Goal: Task Accomplishment & Management: Use online tool/utility

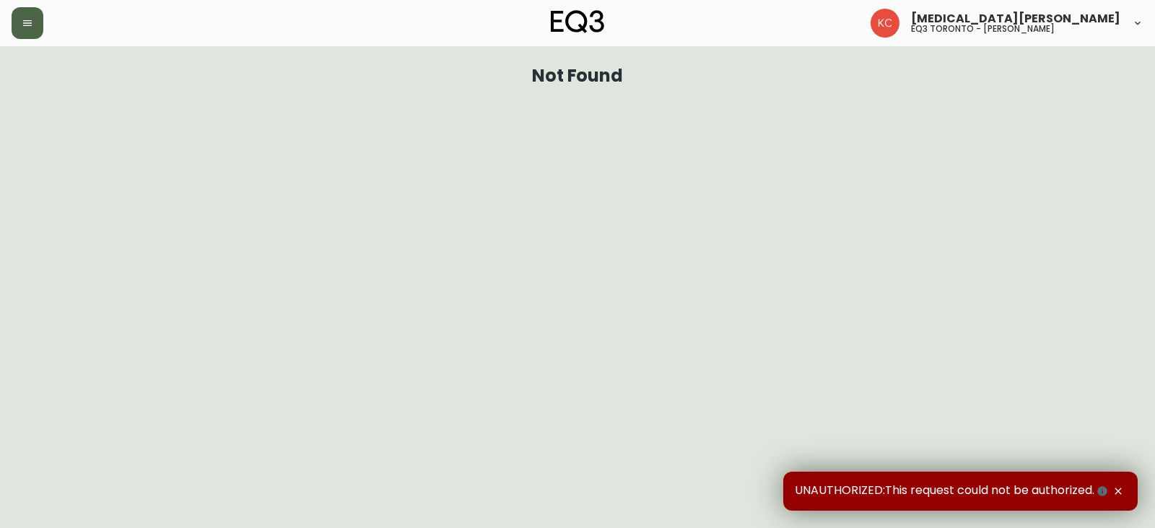
click at [26, 28] on icon "button" at bounding box center [28, 23] width 12 height 12
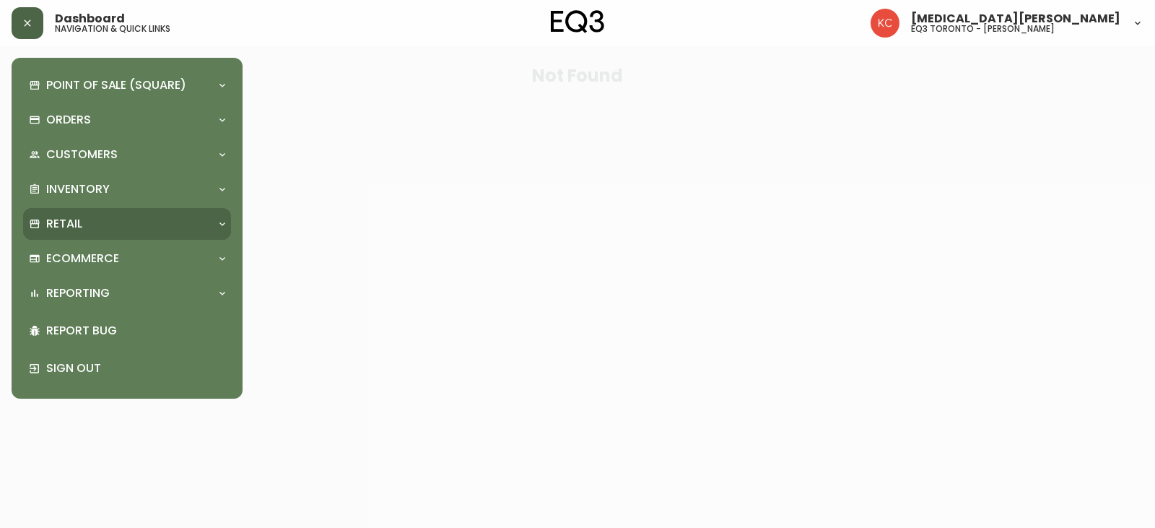
click at [81, 232] on div "Retail" at bounding box center [127, 224] width 208 height 32
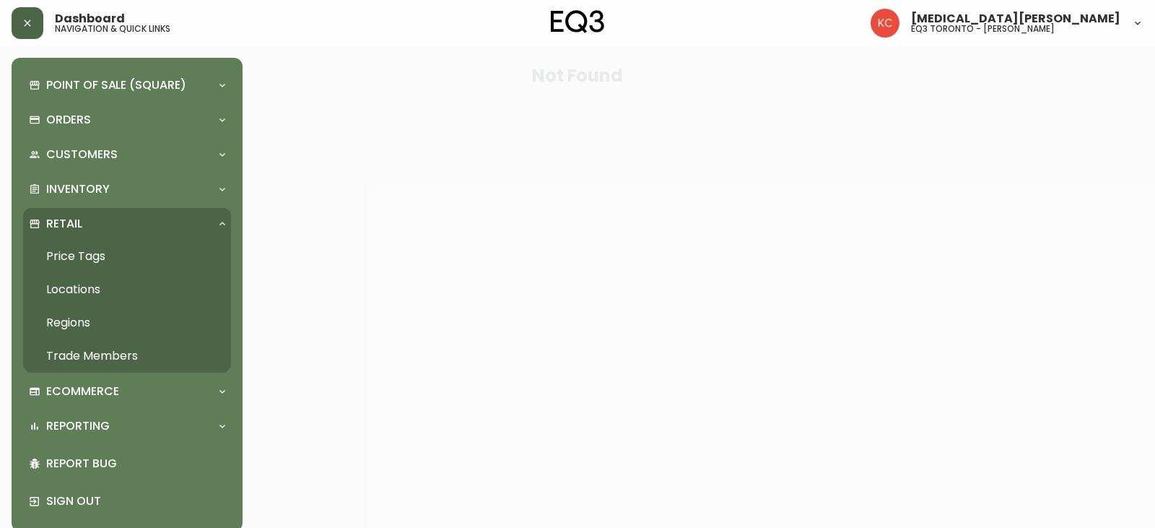
click at [110, 248] on link "Price Tags" at bounding box center [127, 256] width 208 height 33
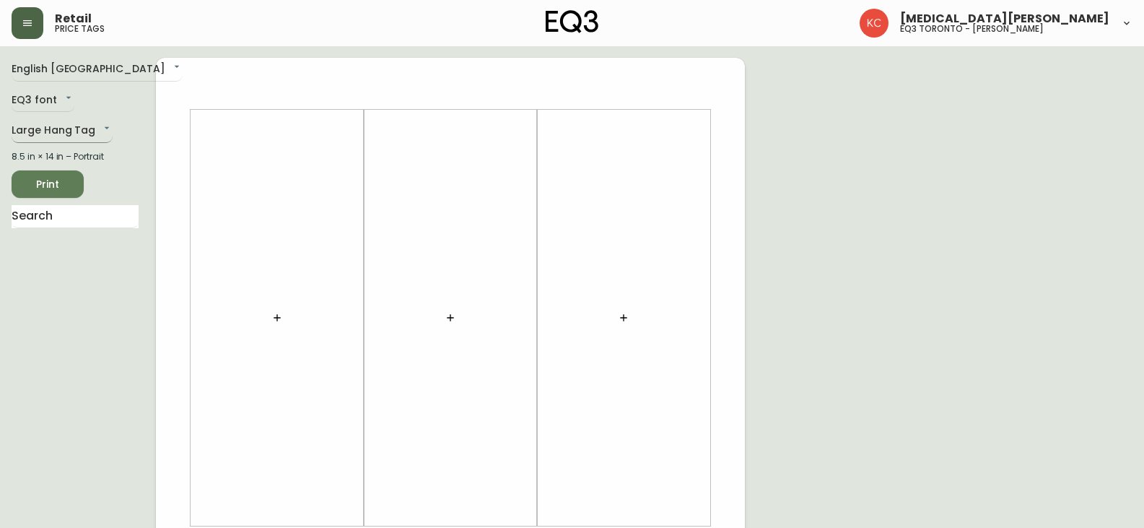
click at [64, 130] on body "Retail price tags [MEDICAL_DATA][PERSON_NAME] eq3 [GEOGRAPHIC_DATA] - [PERSON_N…" at bounding box center [572, 514] width 1144 height 1028
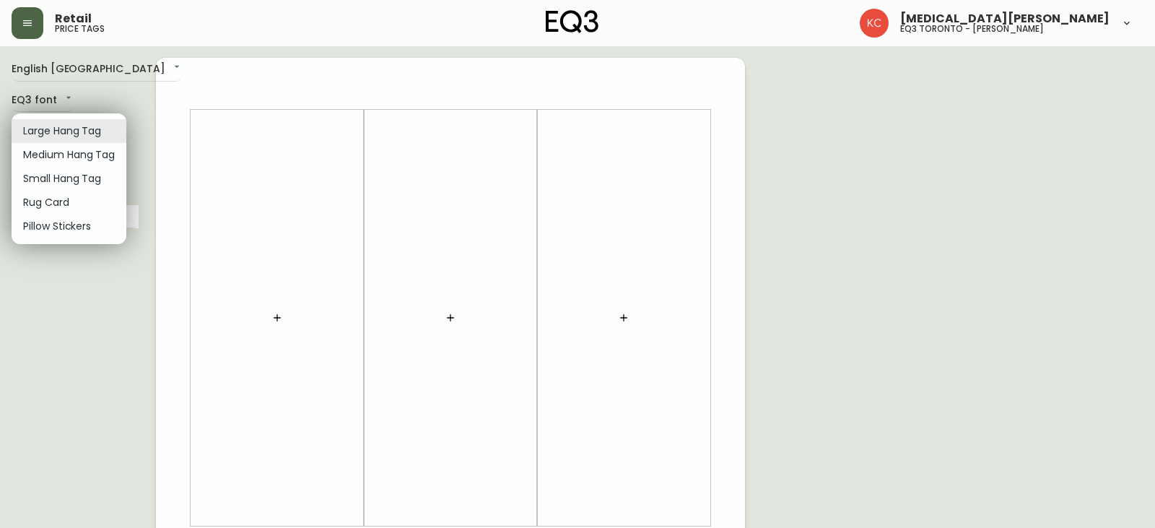
click at [89, 183] on li "Small Hang Tag" at bounding box center [69, 179] width 115 height 24
type input "small"
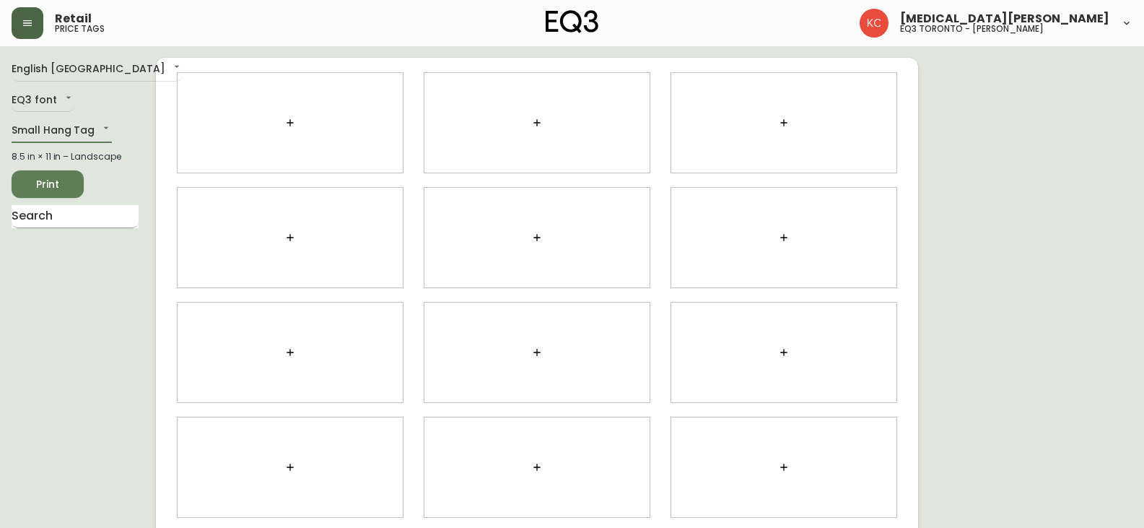
click at [60, 223] on input "text" at bounding box center [75, 216] width 127 height 23
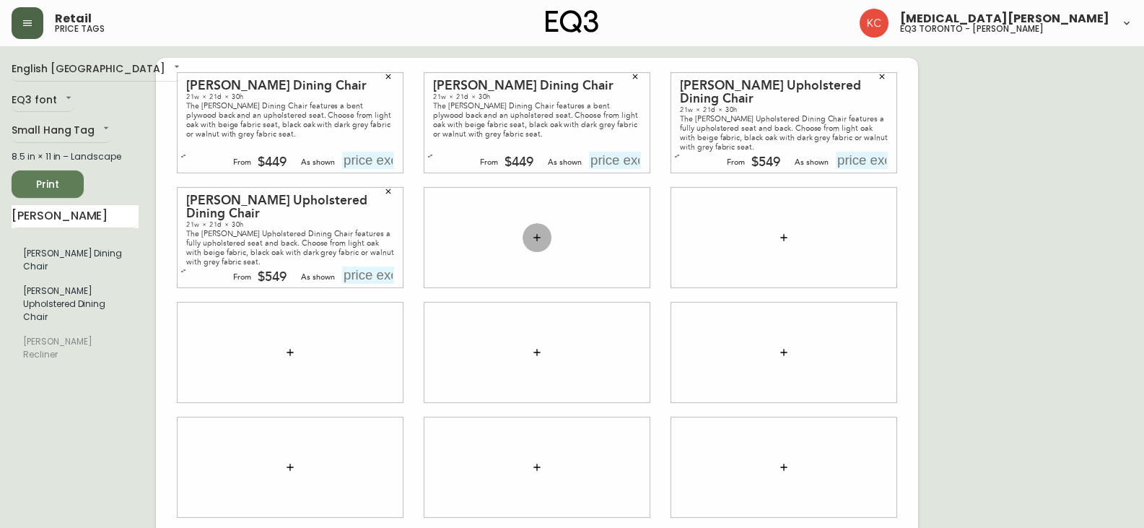
click at [534, 235] on icon "button" at bounding box center [537, 238] width 12 height 12
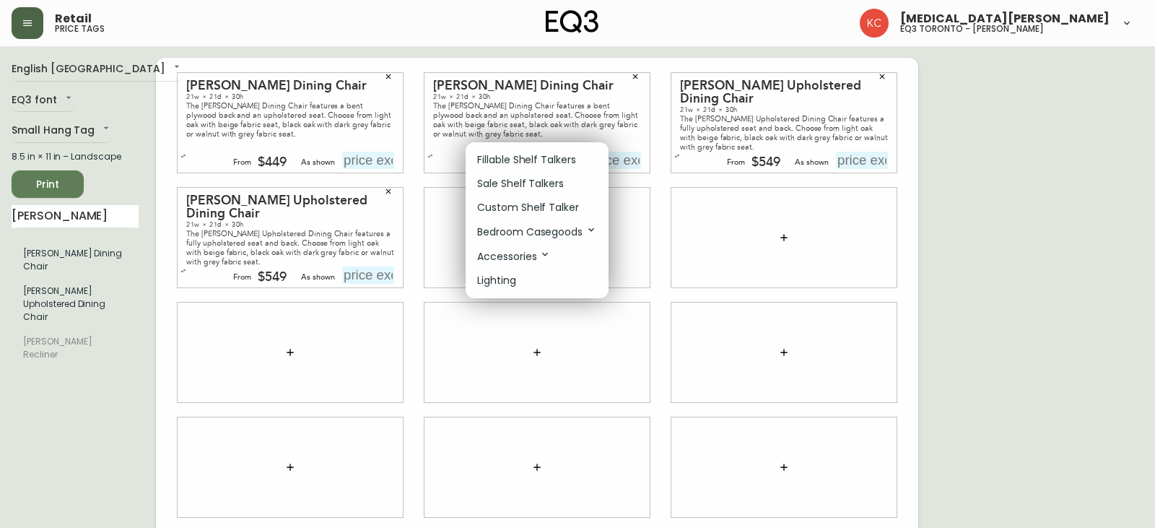
click at [75, 217] on div at bounding box center [577, 264] width 1155 height 528
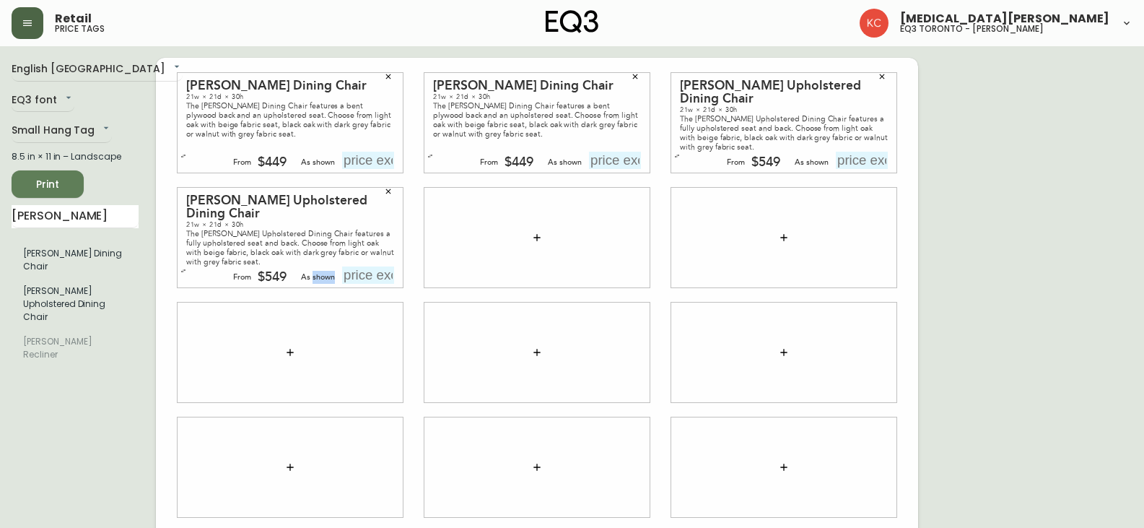
click at [75, 217] on div "Fillable Shelf Talkers Sale Shelf Talkers Custom Shelf Talker Bedroom Casegoods…" at bounding box center [572, 173] width 1144 height 346
click at [47, 217] on input "[PERSON_NAME]" at bounding box center [75, 216] width 127 height 23
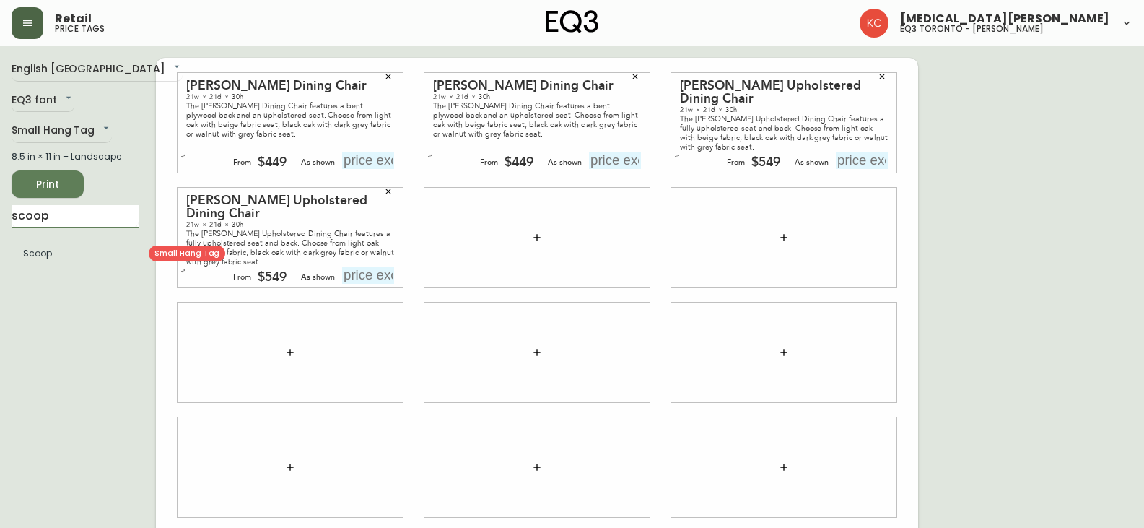
type input "scoop"
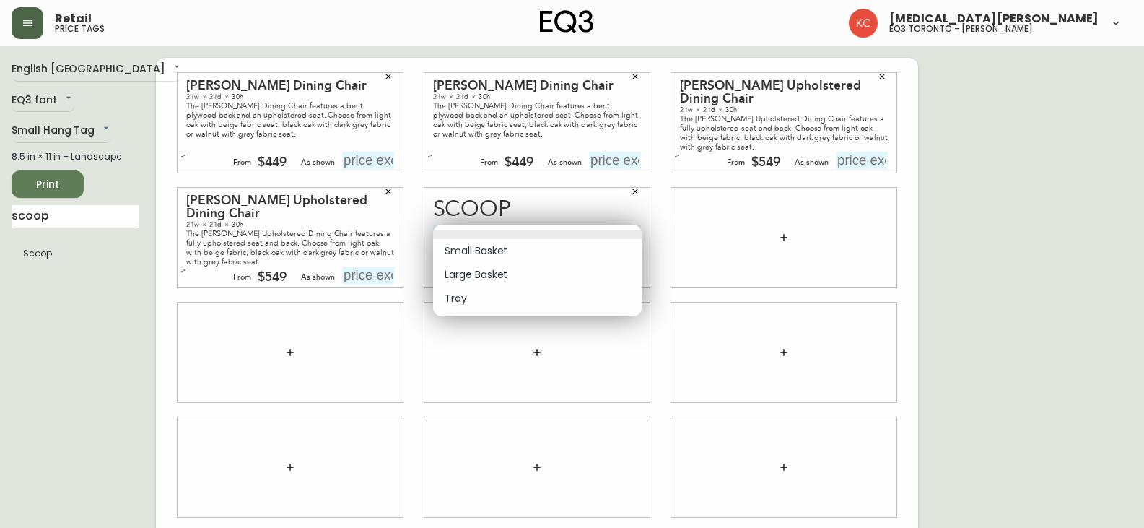
click at [526, 235] on body "Retail price tags [MEDICAL_DATA][PERSON_NAME] eq3 toronto - [PERSON_NAME] Engli…" at bounding box center [572, 323] width 1144 height 647
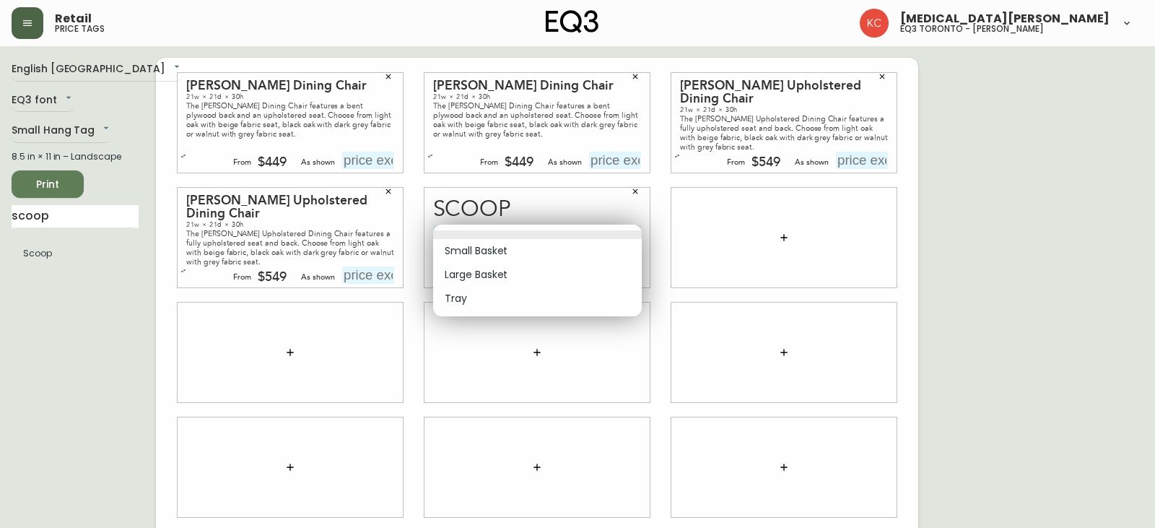
drag, startPoint x: 493, startPoint y: 281, endPoint x: 532, endPoint y: 267, distance: 41.6
click at [494, 281] on li "Large Basket" at bounding box center [537, 275] width 209 height 24
type input "1"
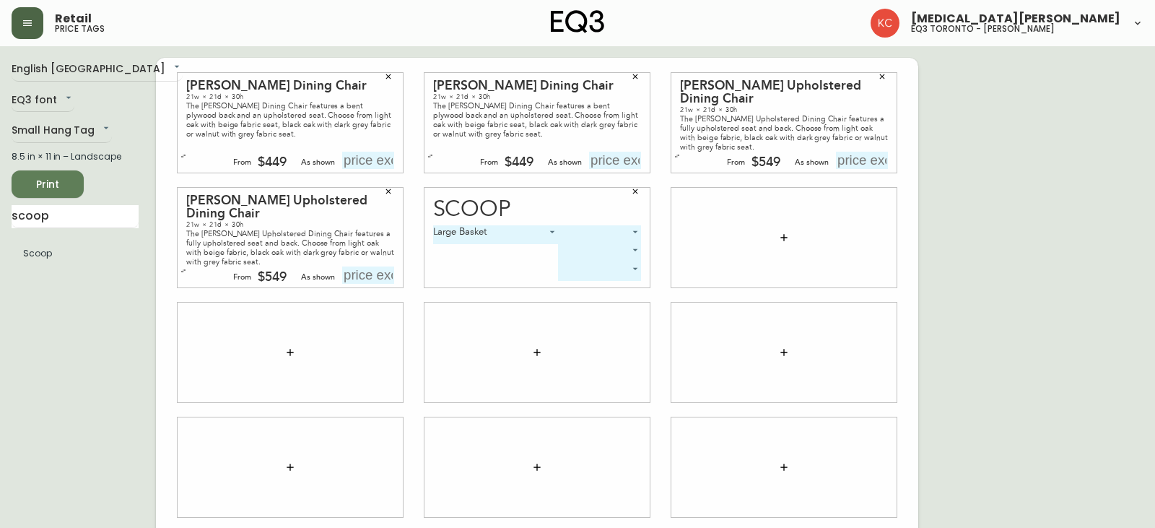
click at [586, 228] on body "Retail price tags [MEDICAL_DATA][PERSON_NAME] eq3 toronto - [PERSON_NAME] Engli…" at bounding box center [577, 323] width 1155 height 647
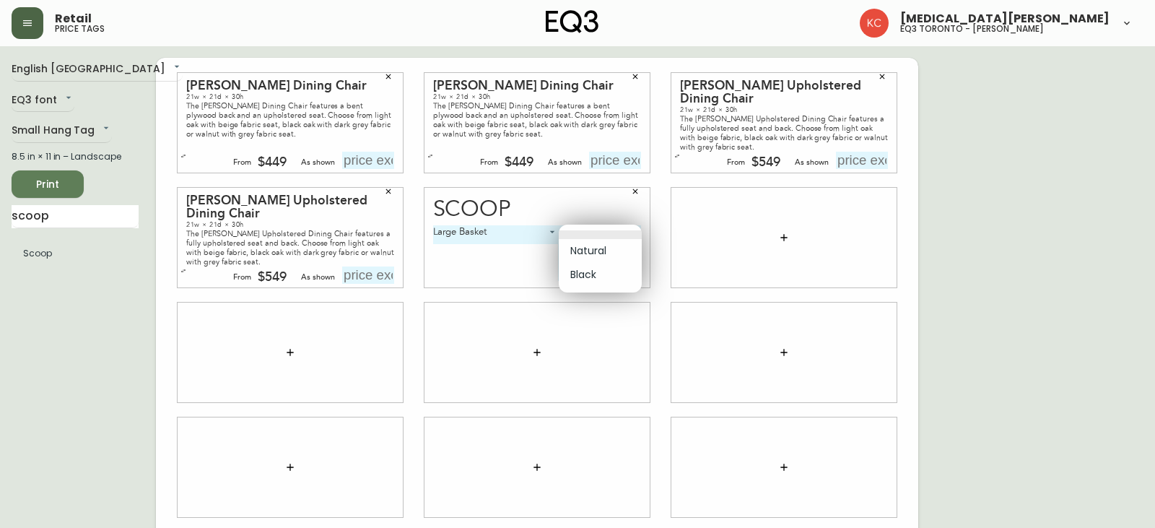
click at [605, 250] on li "Natural" at bounding box center [600, 251] width 83 height 24
type input "0"
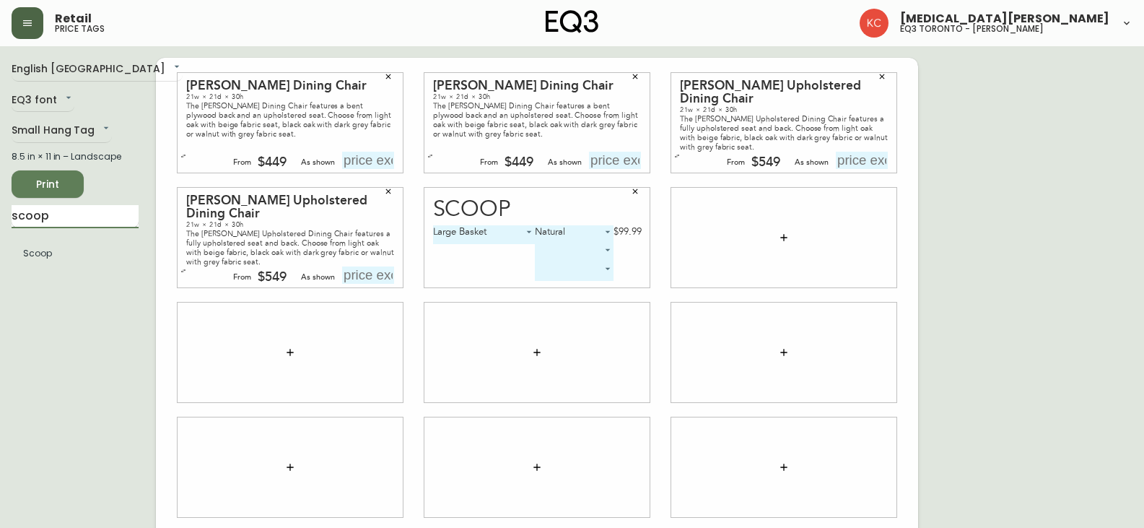
click at [51, 211] on input "scoop" at bounding box center [75, 216] width 127 height 23
type input "mille"
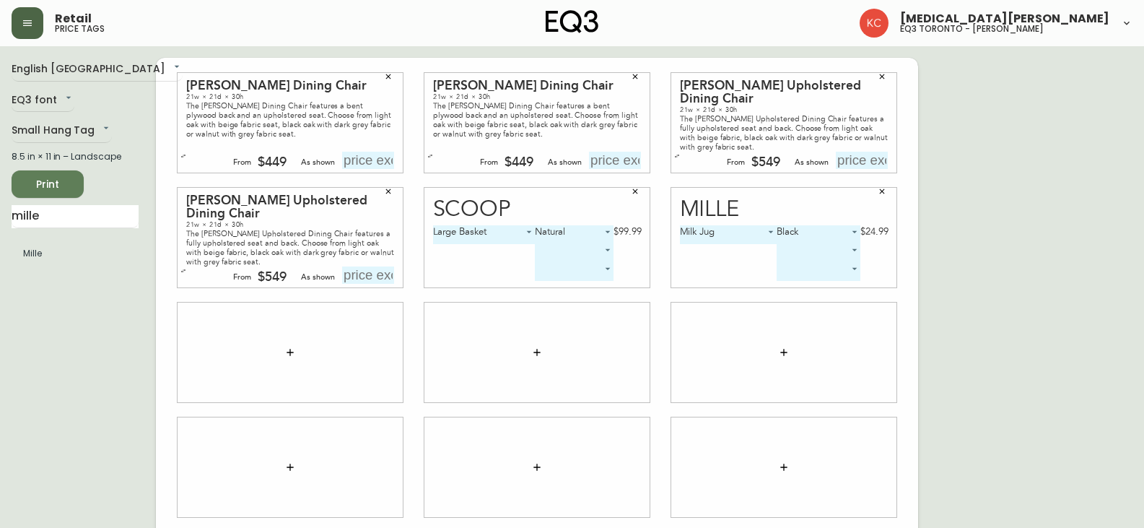
click at [75, 186] on button "Print" at bounding box center [48, 183] width 72 height 27
click at [38, 268] on ul "Mille" at bounding box center [75, 253] width 127 height 36
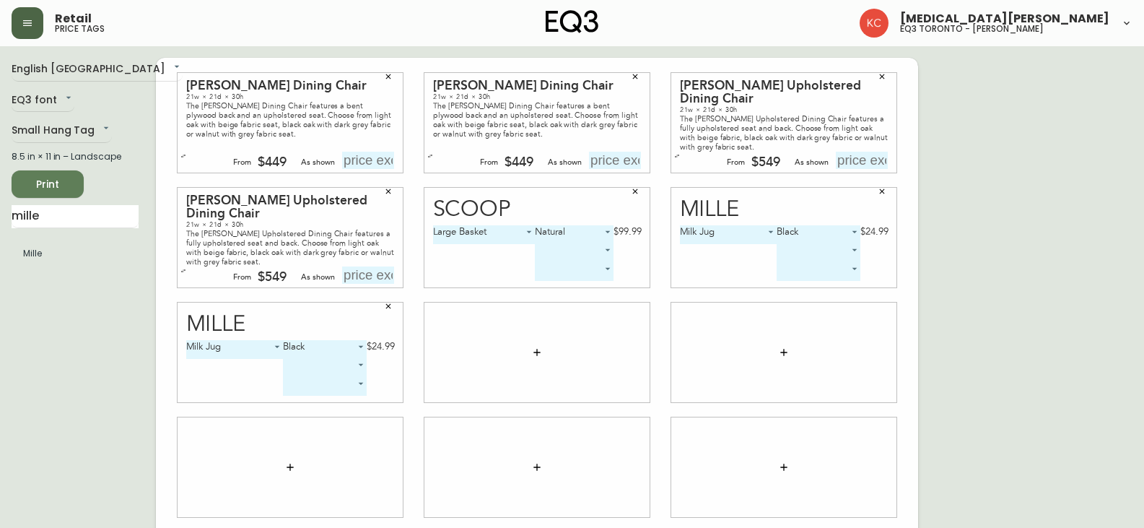
click at [392, 303] on icon "button" at bounding box center [388, 306] width 9 height 9
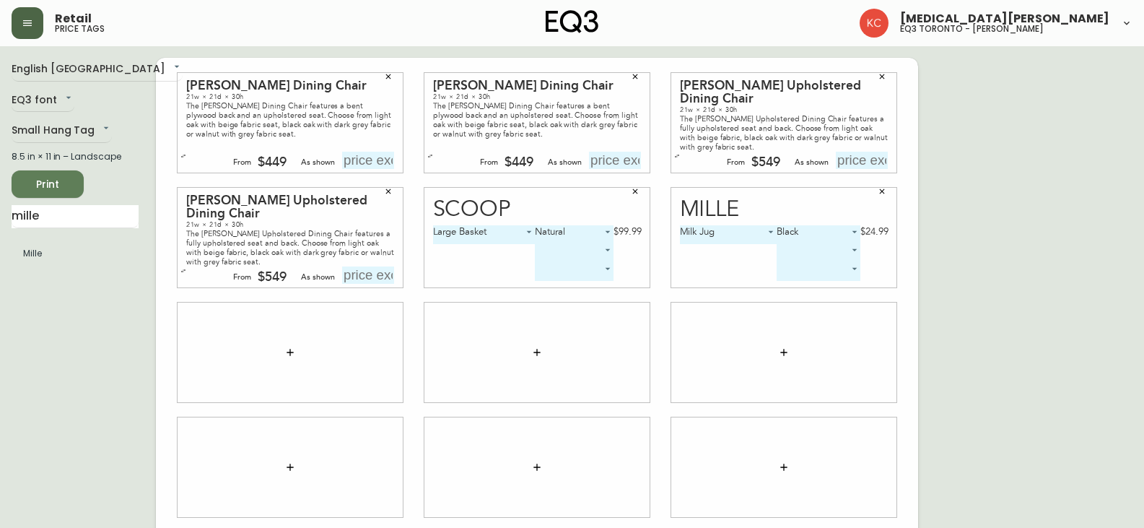
click at [275, 351] on div at bounding box center [290, 352] width 225 height 100
click at [292, 355] on icon "button" at bounding box center [290, 352] width 12 height 12
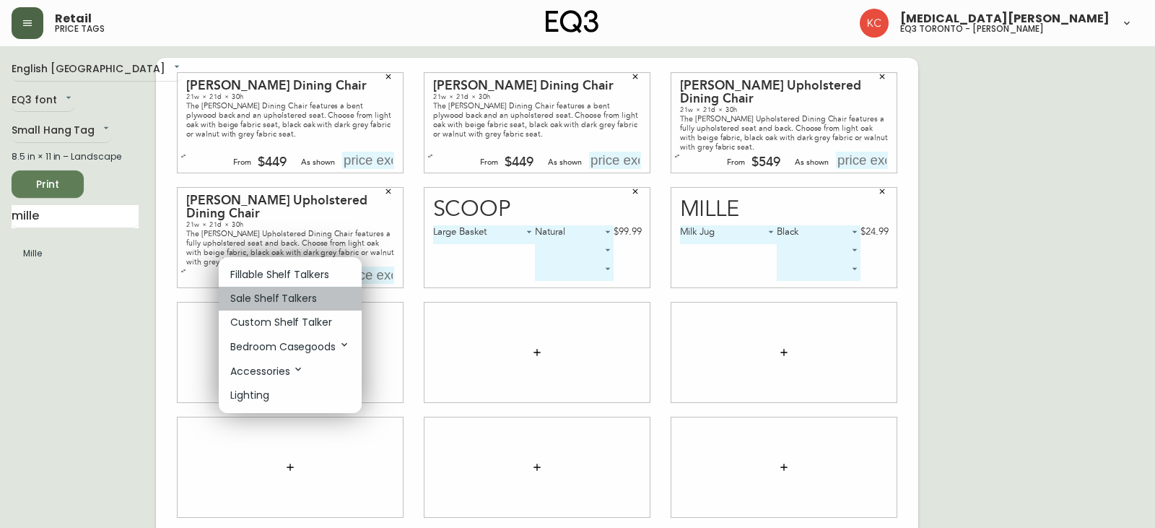
click at [293, 305] on p "Sale Shelf Talkers" at bounding box center [273, 298] width 87 height 15
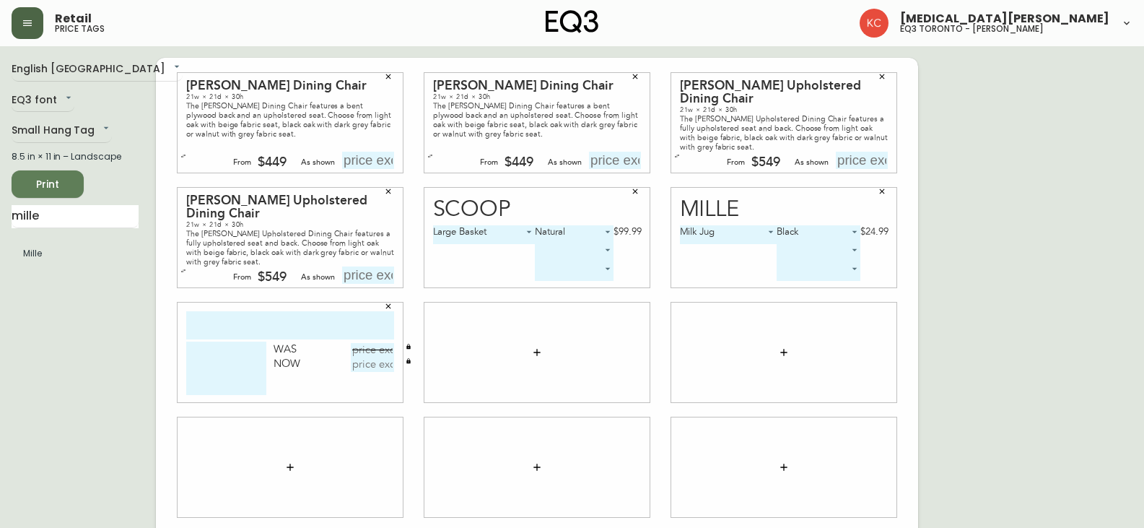
click at [305, 324] on input "text" at bounding box center [290, 325] width 208 height 28
type input "mille milk jug"
click at [383, 349] on input "text" at bounding box center [372, 350] width 43 height 14
type input "$24.99"
click at [375, 366] on input "text" at bounding box center [372, 364] width 43 height 14
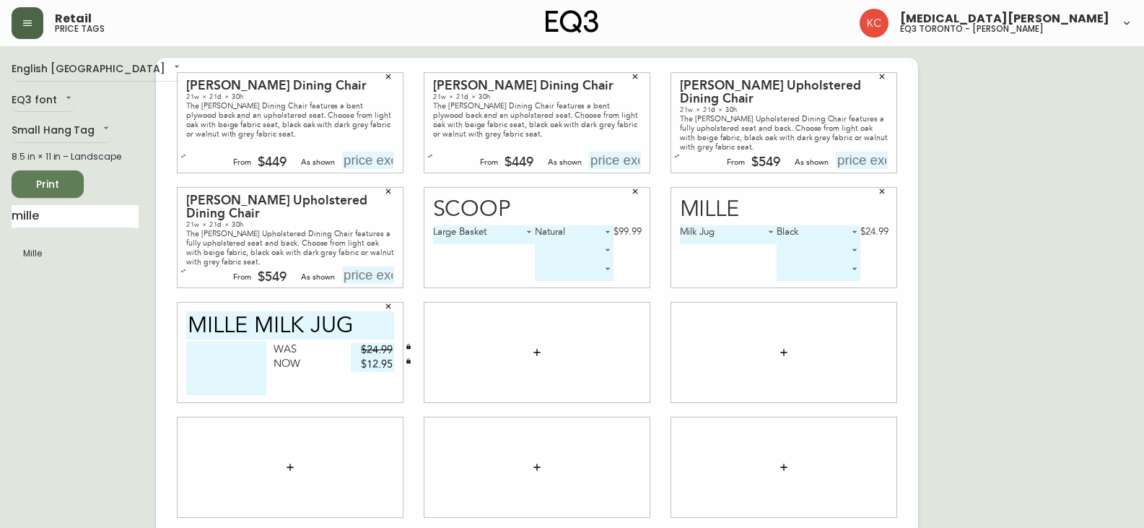
type input "$12.95"
drag, startPoint x: 388, startPoint y: 192, endPoint x: 394, endPoint y: 95, distance: 97.6
click at [387, 190] on icon "button" at bounding box center [388, 191] width 5 height 5
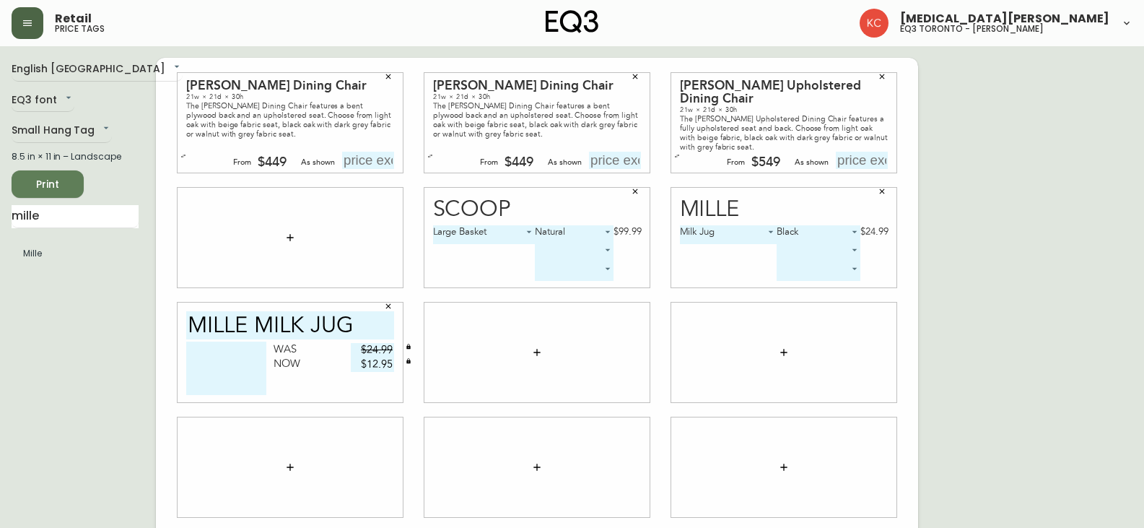
click at [388, 73] on icon "button" at bounding box center [388, 76] width 9 height 9
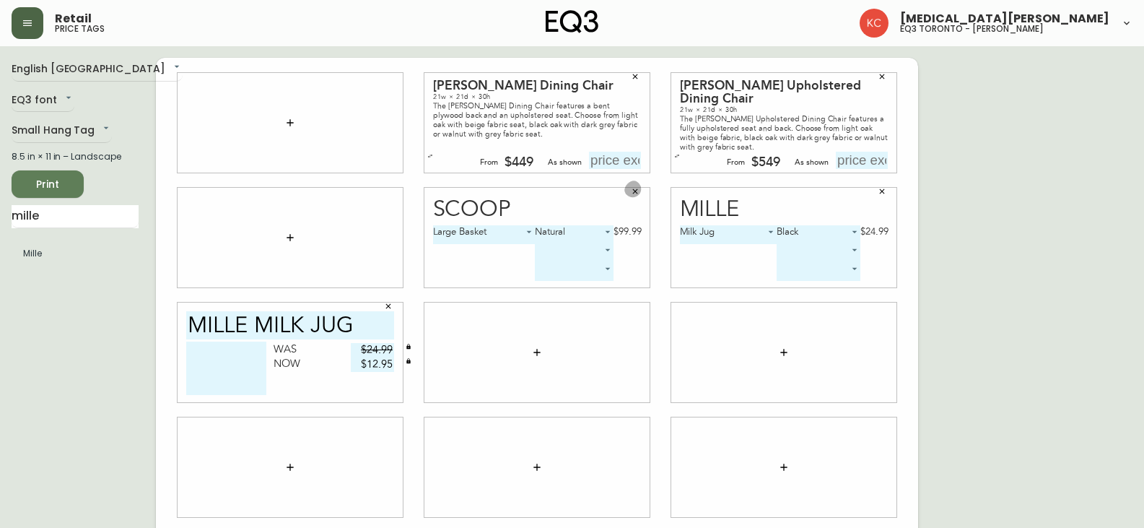
click at [636, 192] on icon "button" at bounding box center [635, 191] width 9 height 9
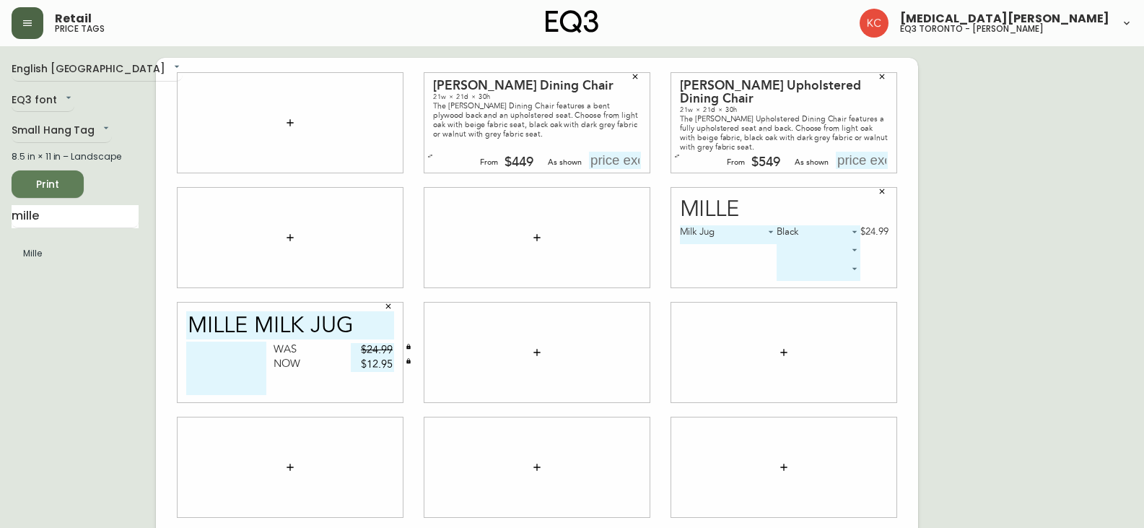
click at [632, 82] on button "button" at bounding box center [635, 77] width 22 height 22
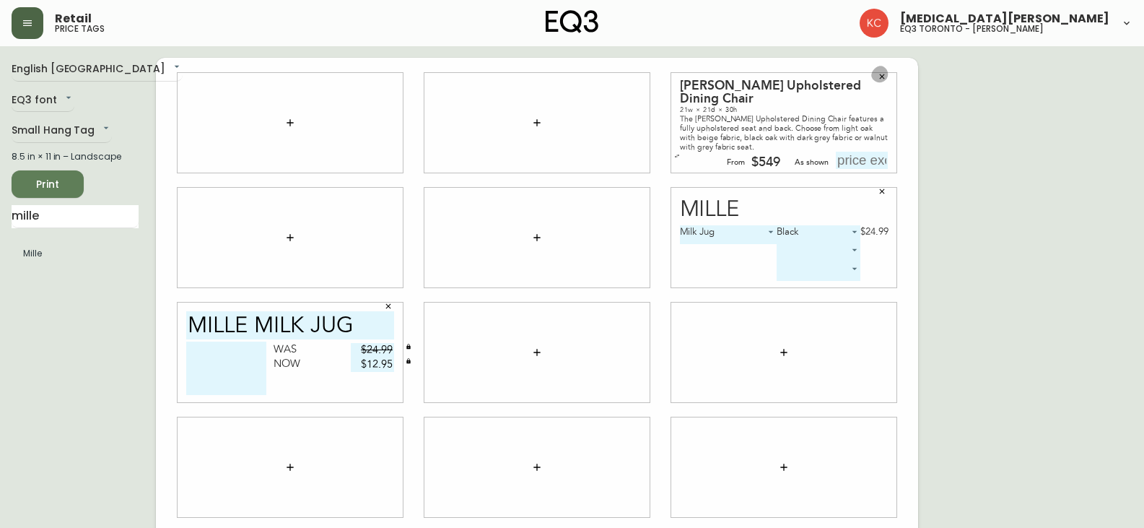
click at [885, 76] on icon "button" at bounding box center [881, 76] width 9 height 9
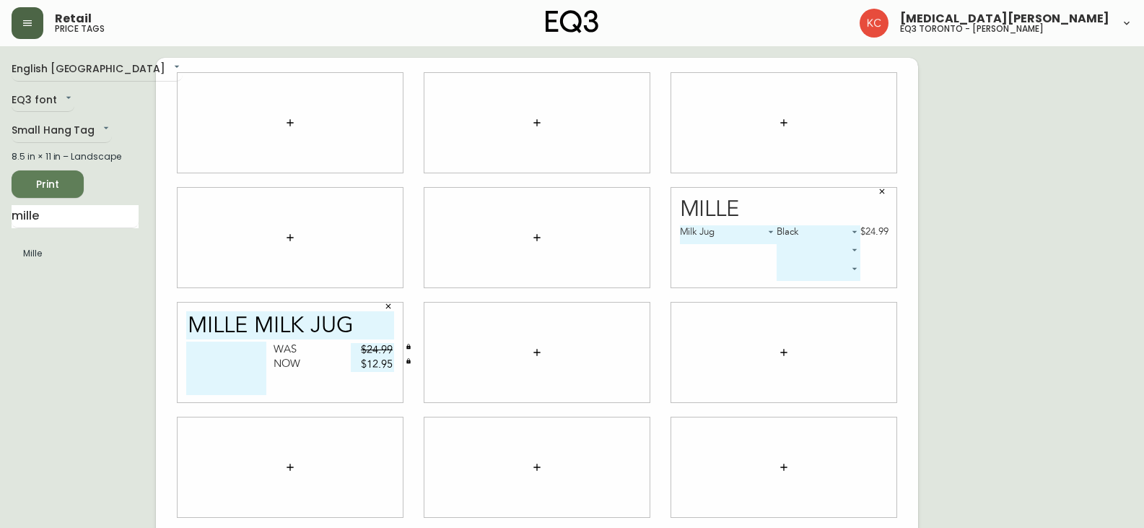
click at [884, 191] on icon "button" at bounding box center [881, 191] width 9 height 9
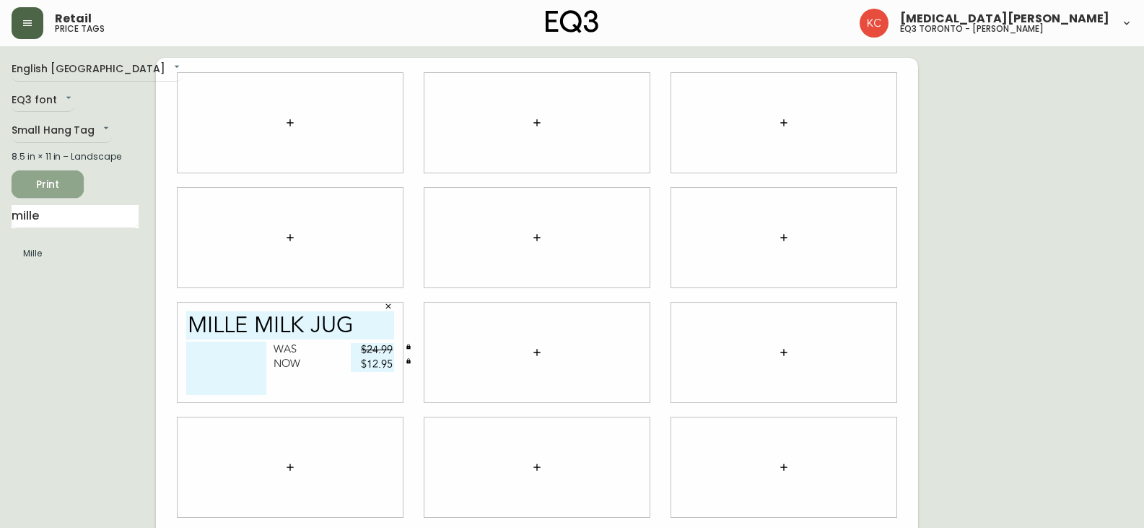
click at [66, 180] on span "Print" at bounding box center [47, 184] width 49 height 18
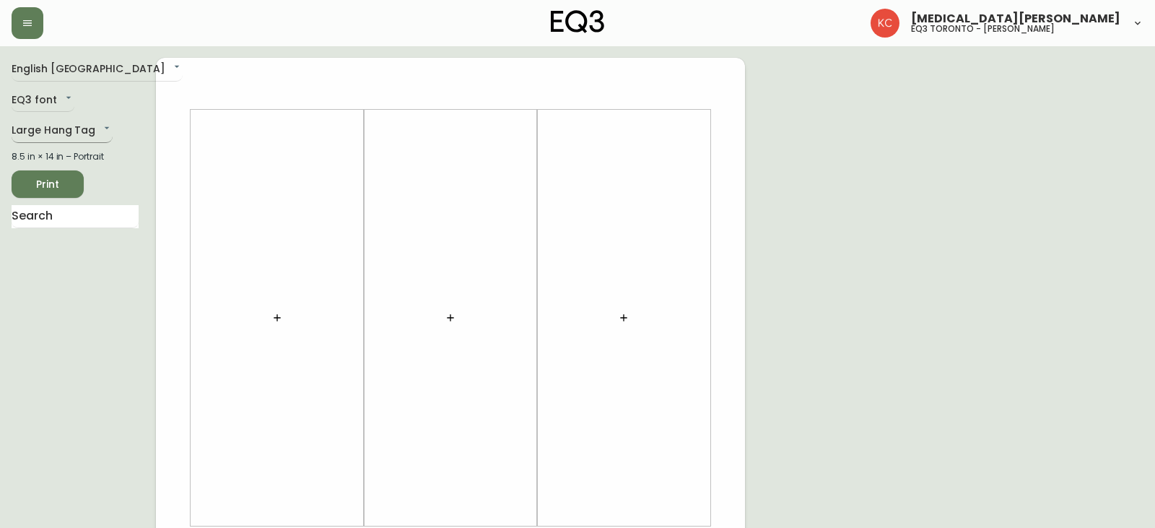
click at [49, 134] on body "Kyra Costales eq3 toronto - hanna English Canada en_CA EQ3 font EQ3 Large Hang …" at bounding box center [577, 514] width 1155 height 1028
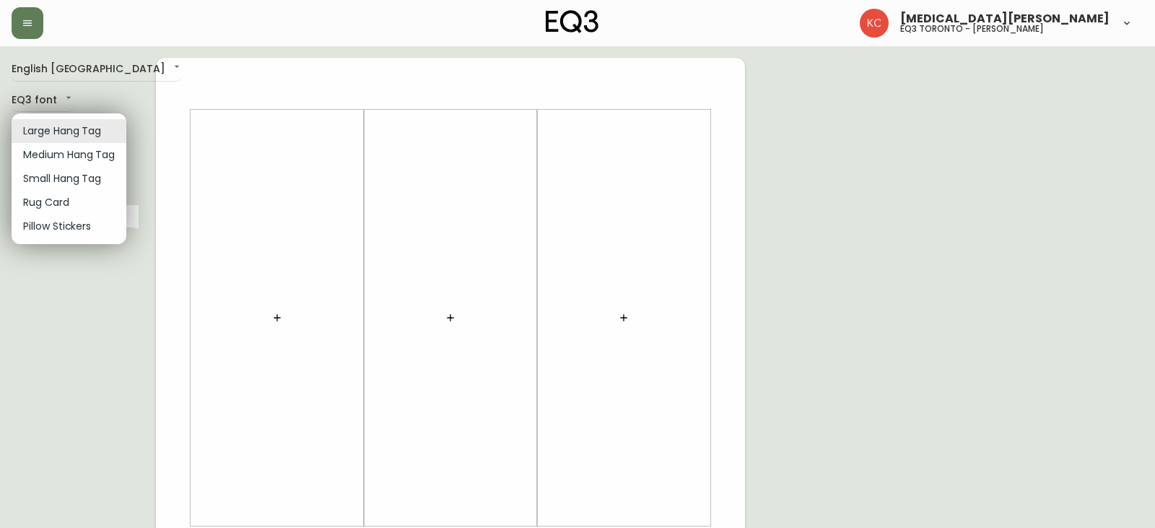
click at [64, 170] on li "Small Hang Tag" at bounding box center [69, 179] width 115 height 24
type input "small"
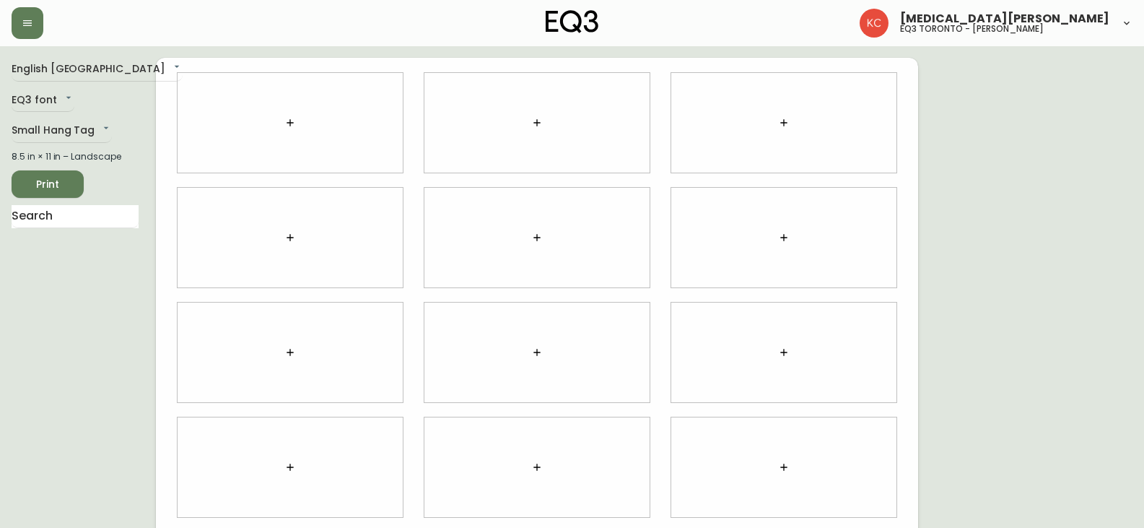
click at [273, 144] on div at bounding box center [290, 123] width 225 height 100
click at [282, 131] on button "button" at bounding box center [290, 122] width 29 height 29
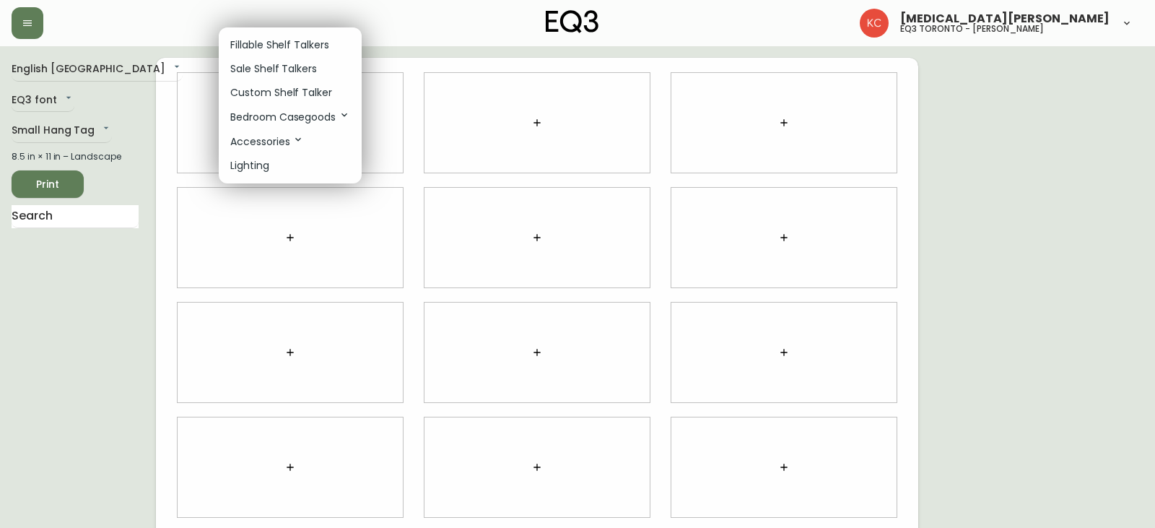
click at [88, 219] on div at bounding box center [577, 264] width 1155 height 528
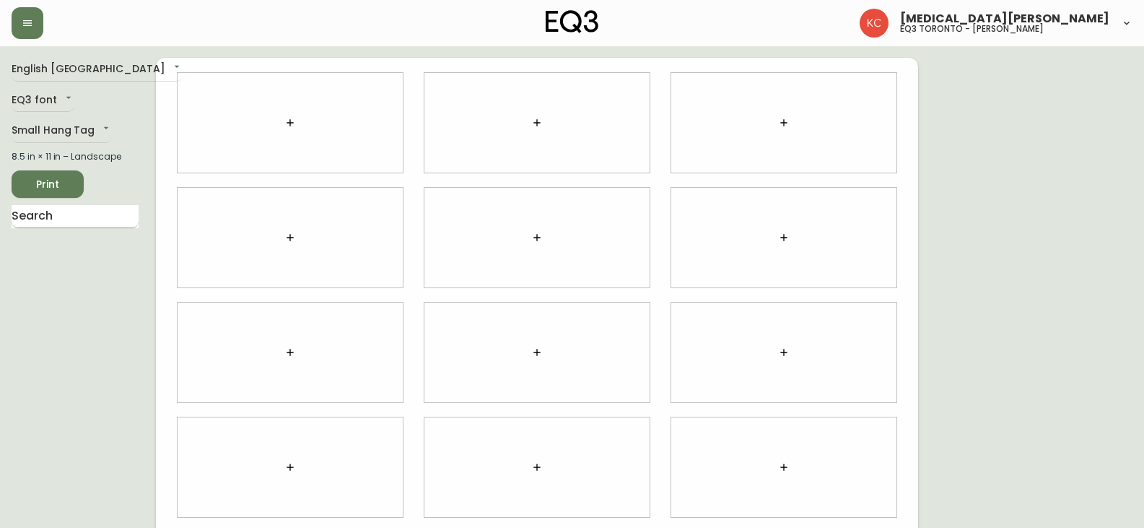
drag, startPoint x: 85, startPoint y: 201, endPoint x: 88, endPoint y: 211, distance: 9.8
click at [84, 201] on div "English Canada en_CA EQ3 font EQ3 Small Hang Tag small 8.5 in × 11 in – Landsca…" at bounding box center [84, 352] width 144 height 589
click at [89, 214] on input "text" at bounding box center [75, 216] width 127 height 23
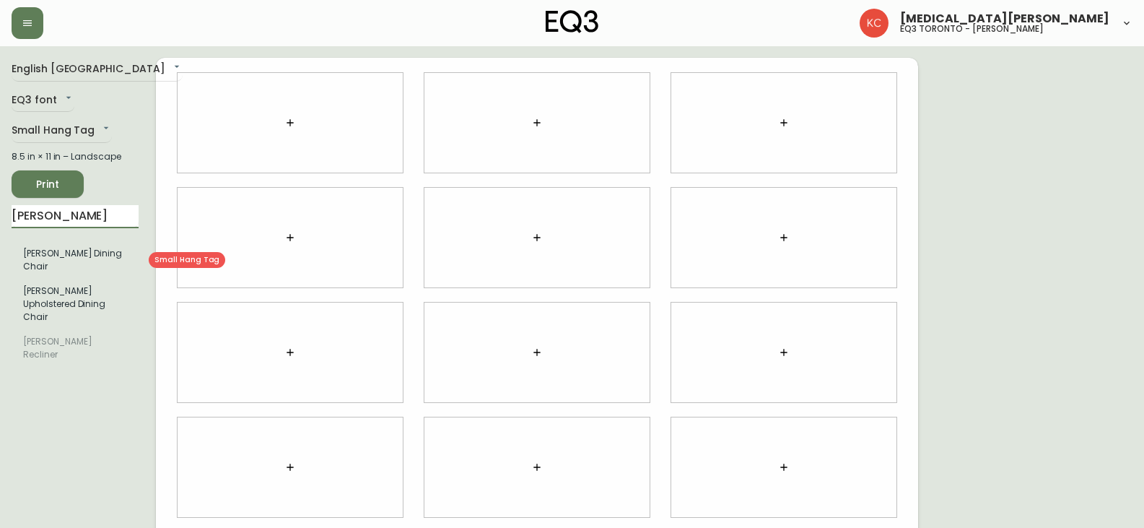
type input "[PERSON_NAME]"
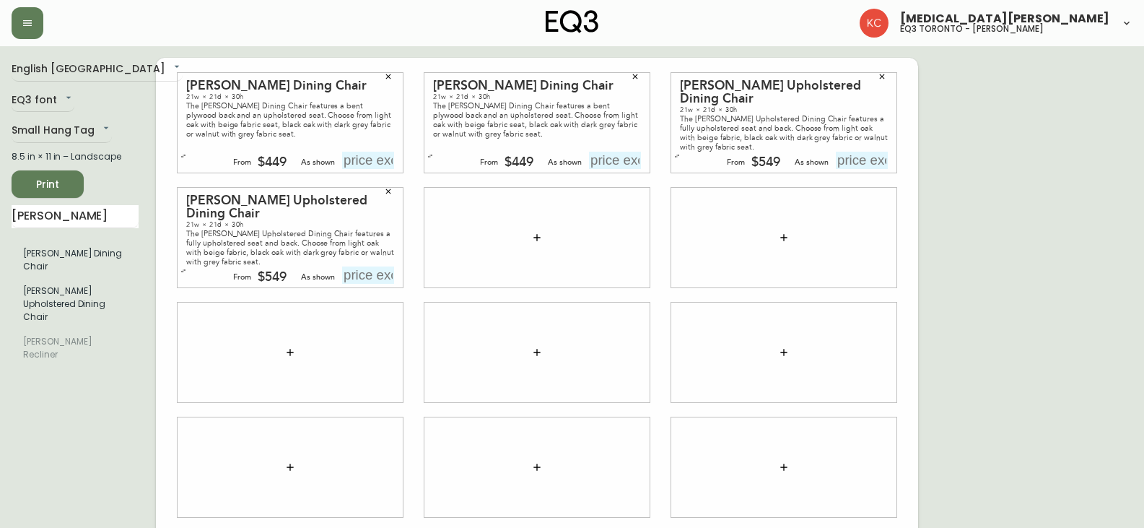
click at [375, 157] on input "text" at bounding box center [368, 160] width 52 height 17
type input "$549"
click at [629, 158] on input "text" at bounding box center [615, 160] width 52 height 17
type input "$549"
click at [854, 164] on input "text" at bounding box center [862, 160] width 52 height 17
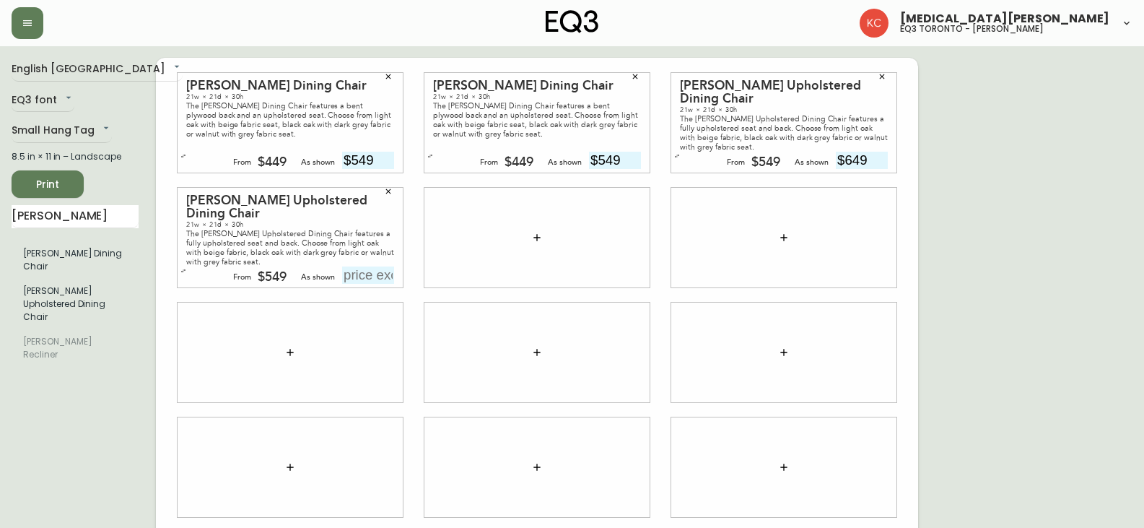
type input "$649"
click at [380, 273] on input "text" at bounding box center [368, 274] width 52 height 17
type input "$649"
click at [32, 175] on span "Print" at bounding box center [47, 184] width 49 height 18
click at [55, 198] on div "English Canada en_CA EQ3 font EQ3 Small Hang Tag small 8.5 in × 11 in – Landsca…" at bounding box center [84, 352] width 144 height 589
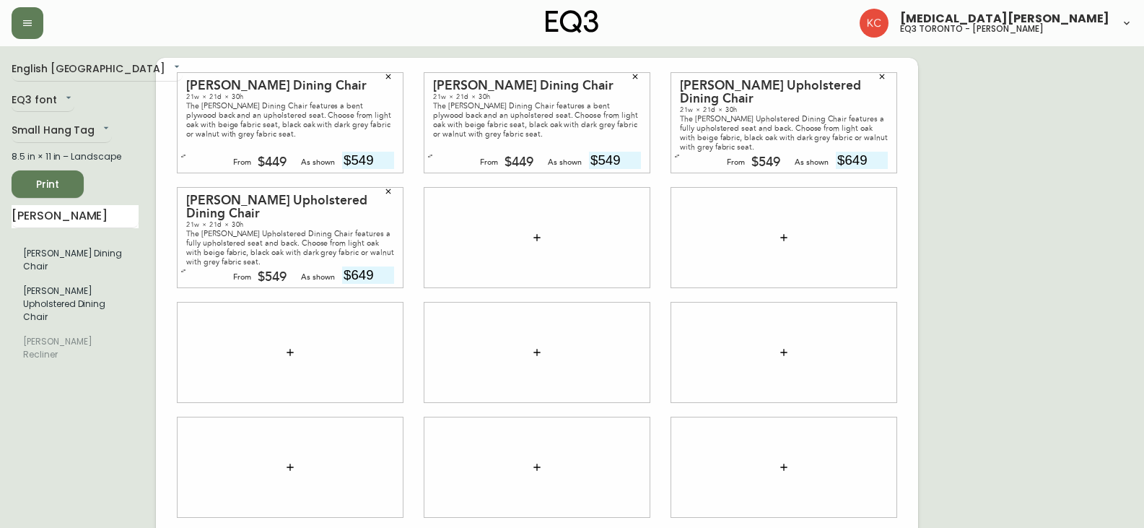
click at [53, 194] on button "Print" at bounding box center [48, 183] width 72 height 27
click at [24, 205] on input "[PERSON_NAME]" at bounding box center [75, 216] width 127 height 23
click at [30, 189] on span "Print" at bounding box center [47, 184] width 49 height 18
click at [40, 188] on span "Print" at bounding box center [47, 184] width 49 height 18
